Goal: Information Seeking & Learning: Learn about a topic

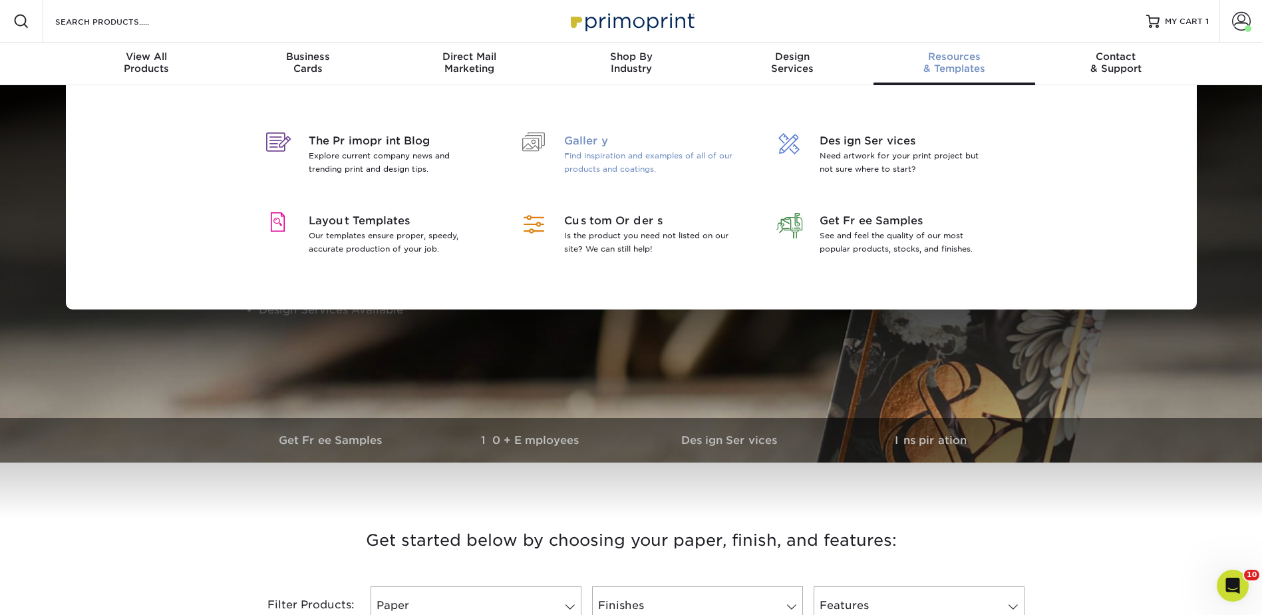
click at [588, 156] on p "Find inspiration and examples of all of our products and coatings." at bounding box center [650, 162] width 172 height 27
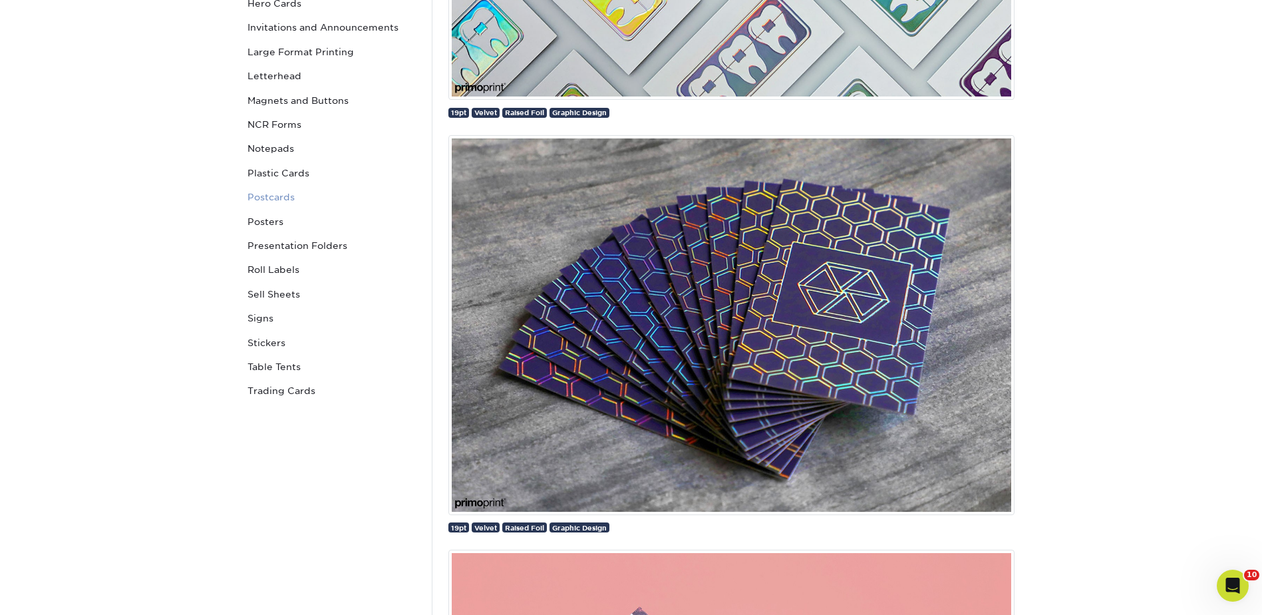
click at [269, 196] on link "Postcards" at bounding box center [332, 197] width 180 height 24
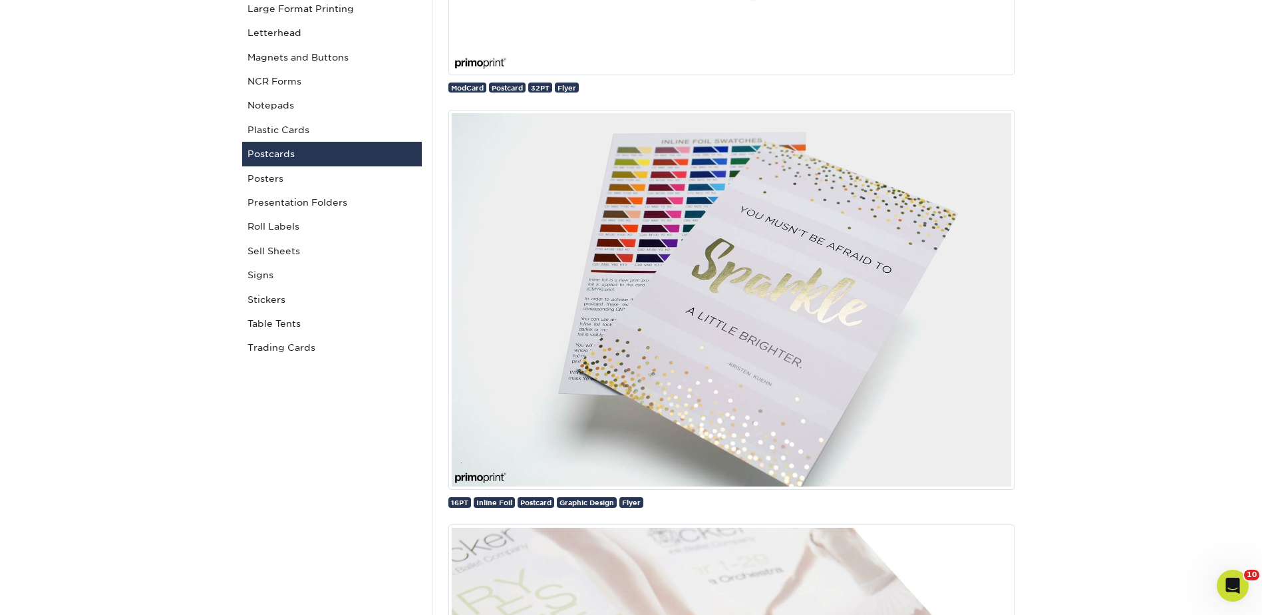
scroll to position [391, 0]
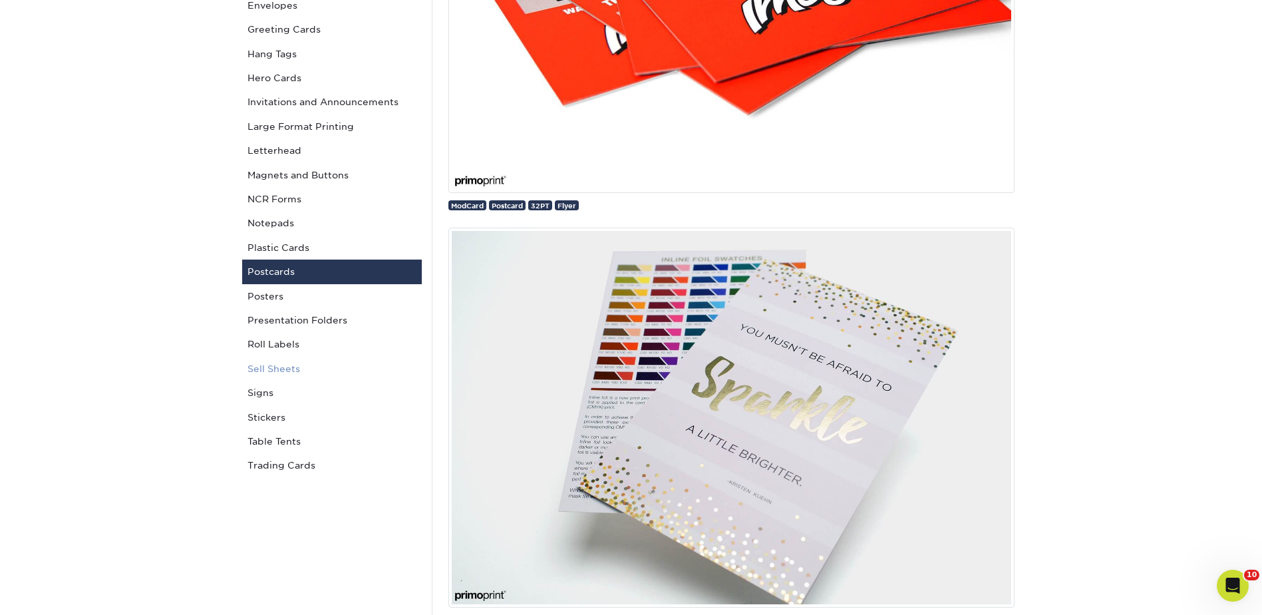
click at [286, 367] on link "Sell Sheets" at bounding box center [332, 369] width 180 height 24
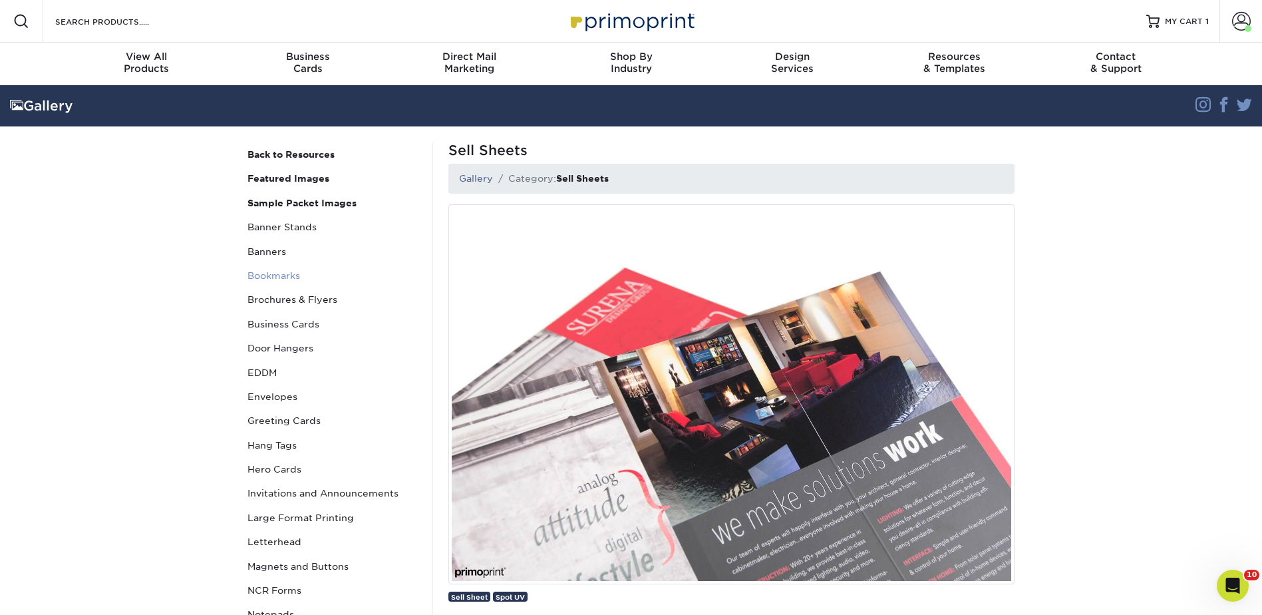
click at [275, 273] on link "Bookmarks" at bounding box center [332, 275] width 180 height 24
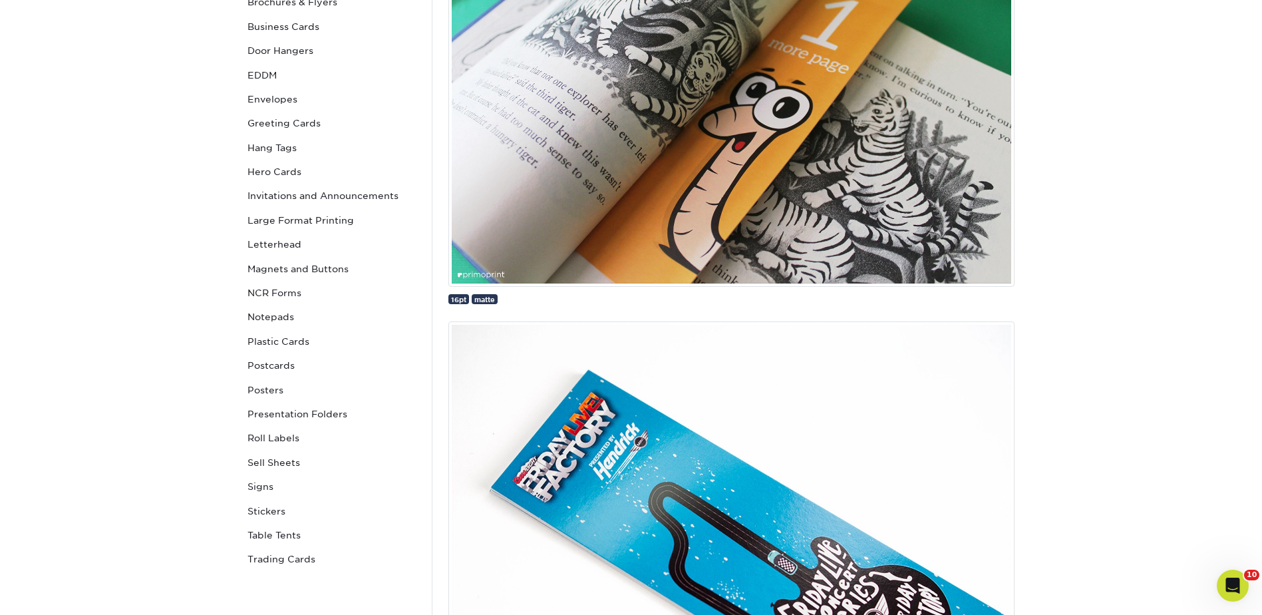
scroll to position [399, 0]
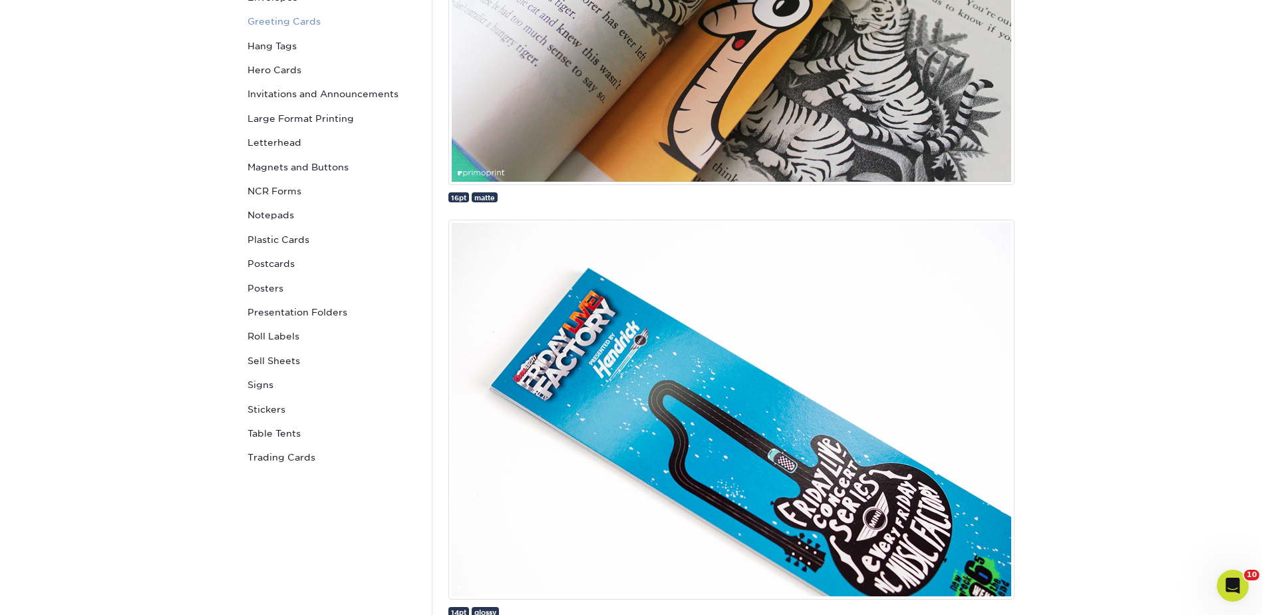
click at [285, 23] on link "Greeting Cards" at bounding box center [332, 21] width 180 height 24
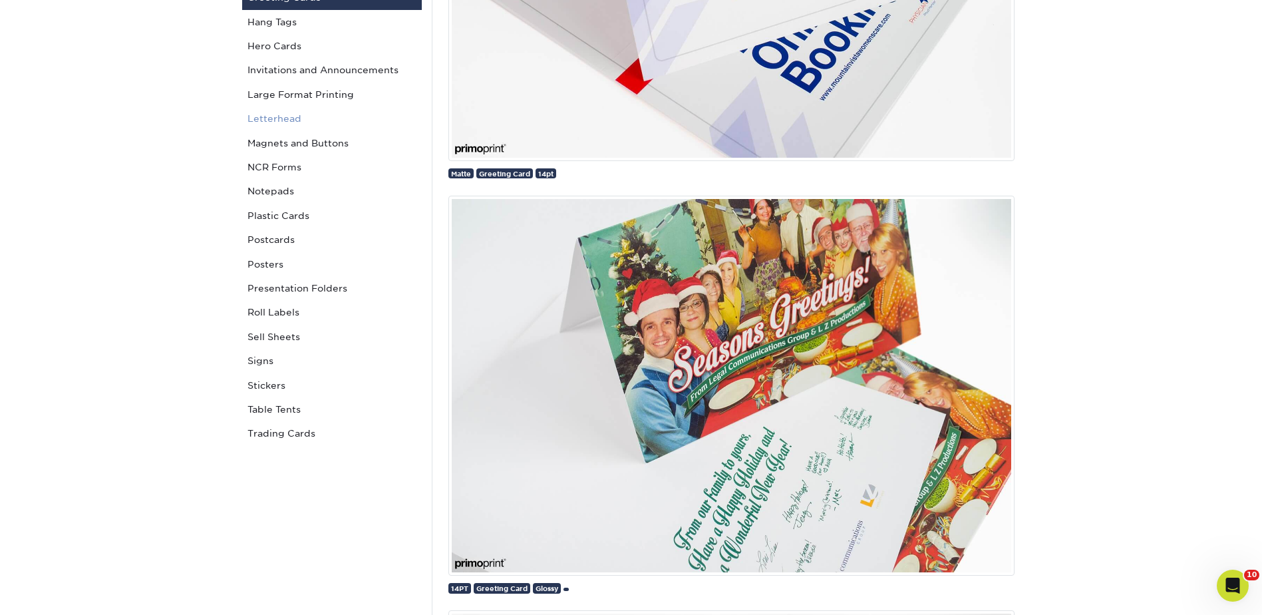
scroll to position [399, 0]
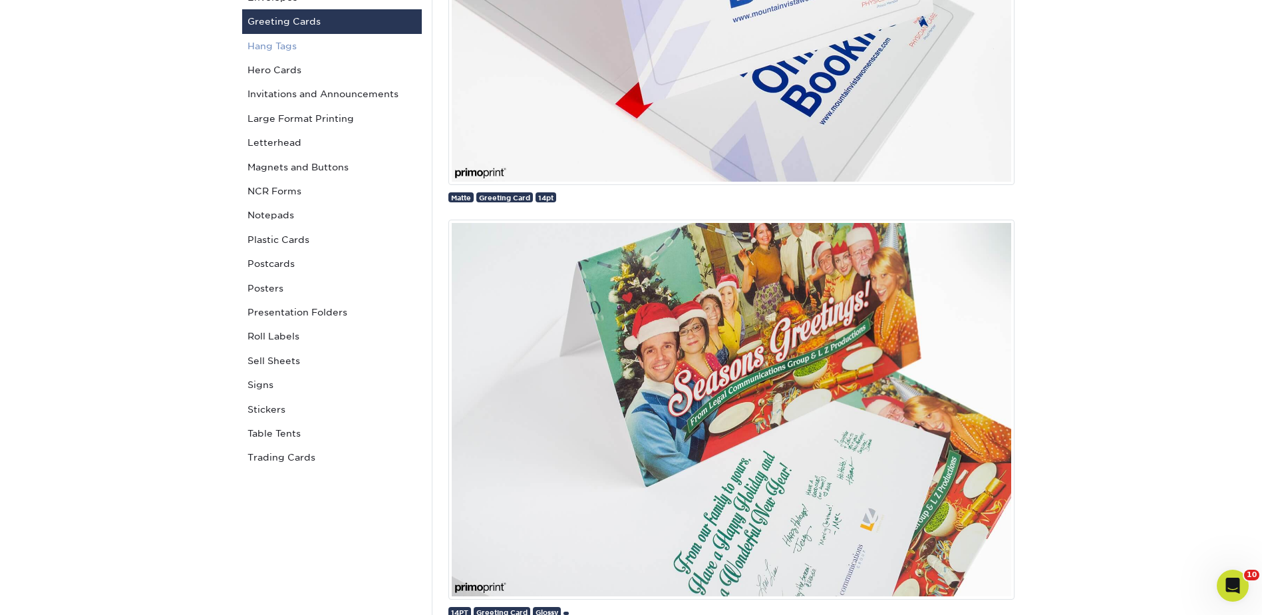
click at [274, 47] on link "Hang Tags" at bounding box center [332, 46] width 180 height 24
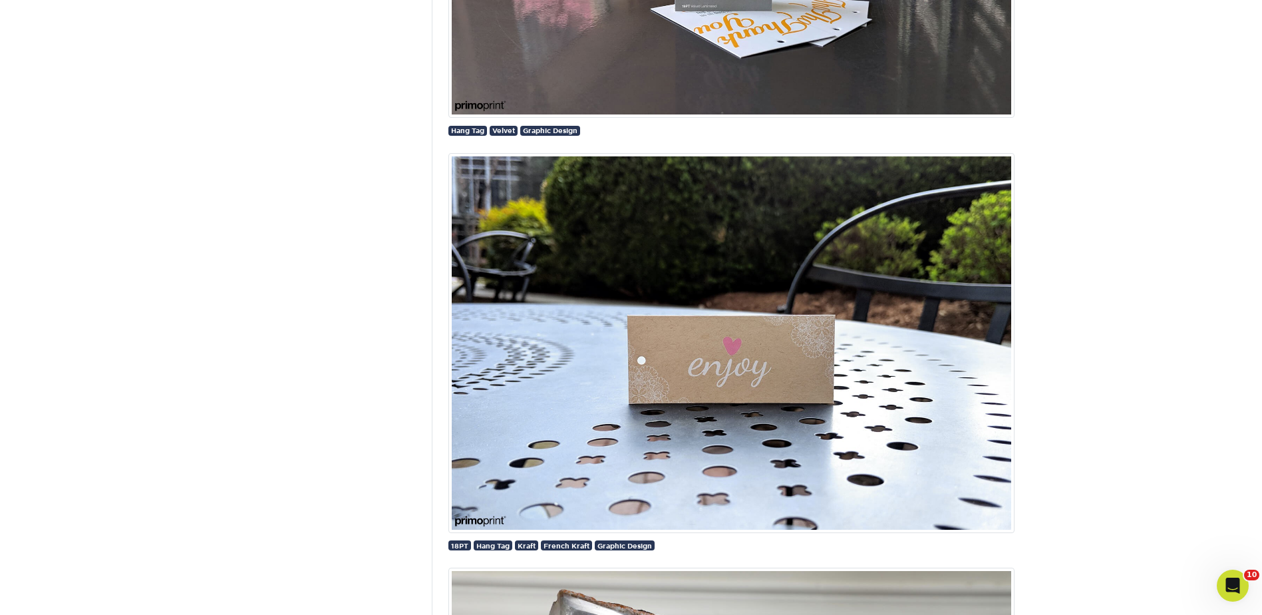
scroll to position [3260, 0]
